Goal: Task Accomplishment & Management: Complete application form

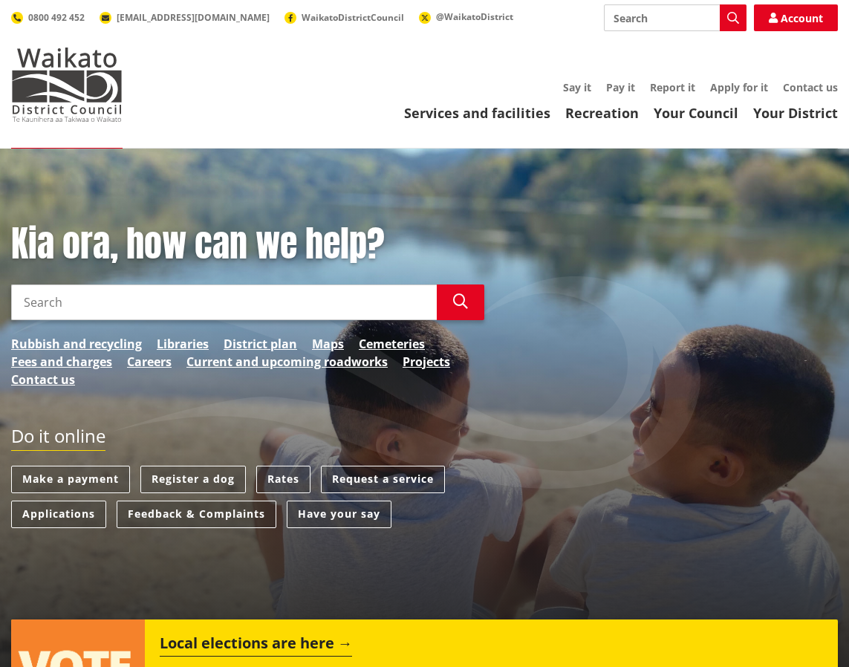
drag, startPoint x: 856, startPoint y: 162, endPoint x: 931, endPoint y: 33, distance: 149.5
click at [160, 360] on link "Careers" at bounding box center [149, 362] width 45 height 18
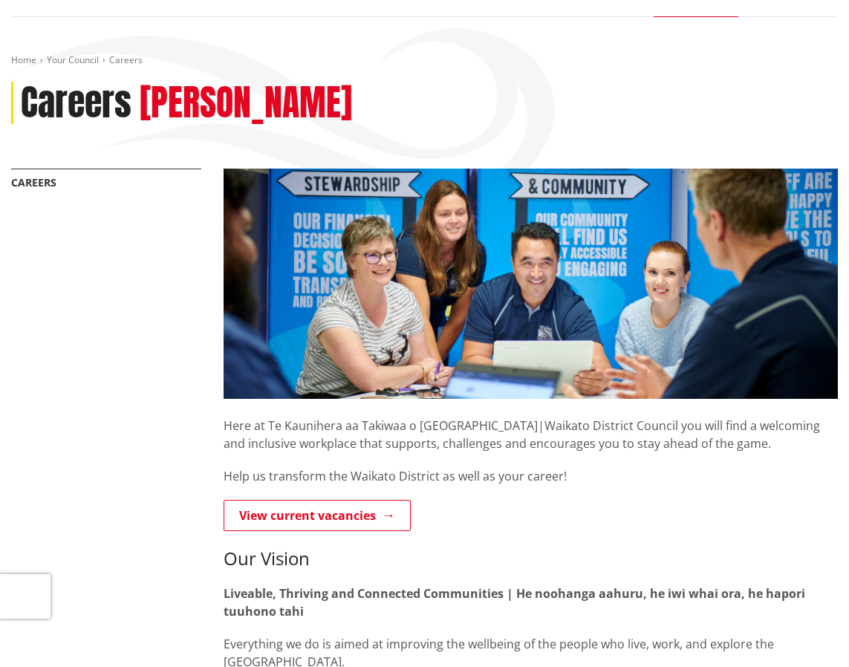
scroll to position [149, 0]
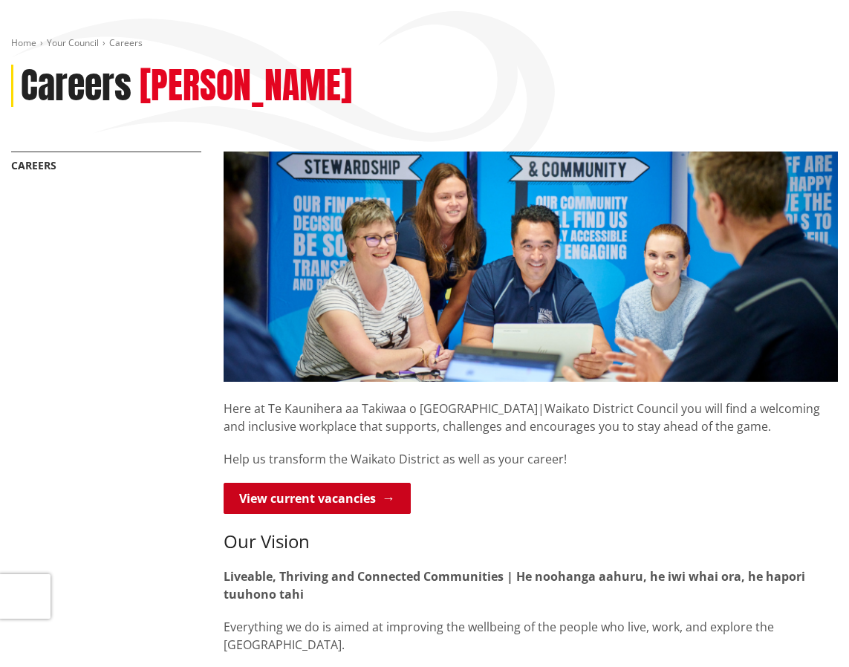
click at [343, 502] on link "View current vacancies" at bounding box center [317, 498] width 187 height 31
